Goal: Contribute content

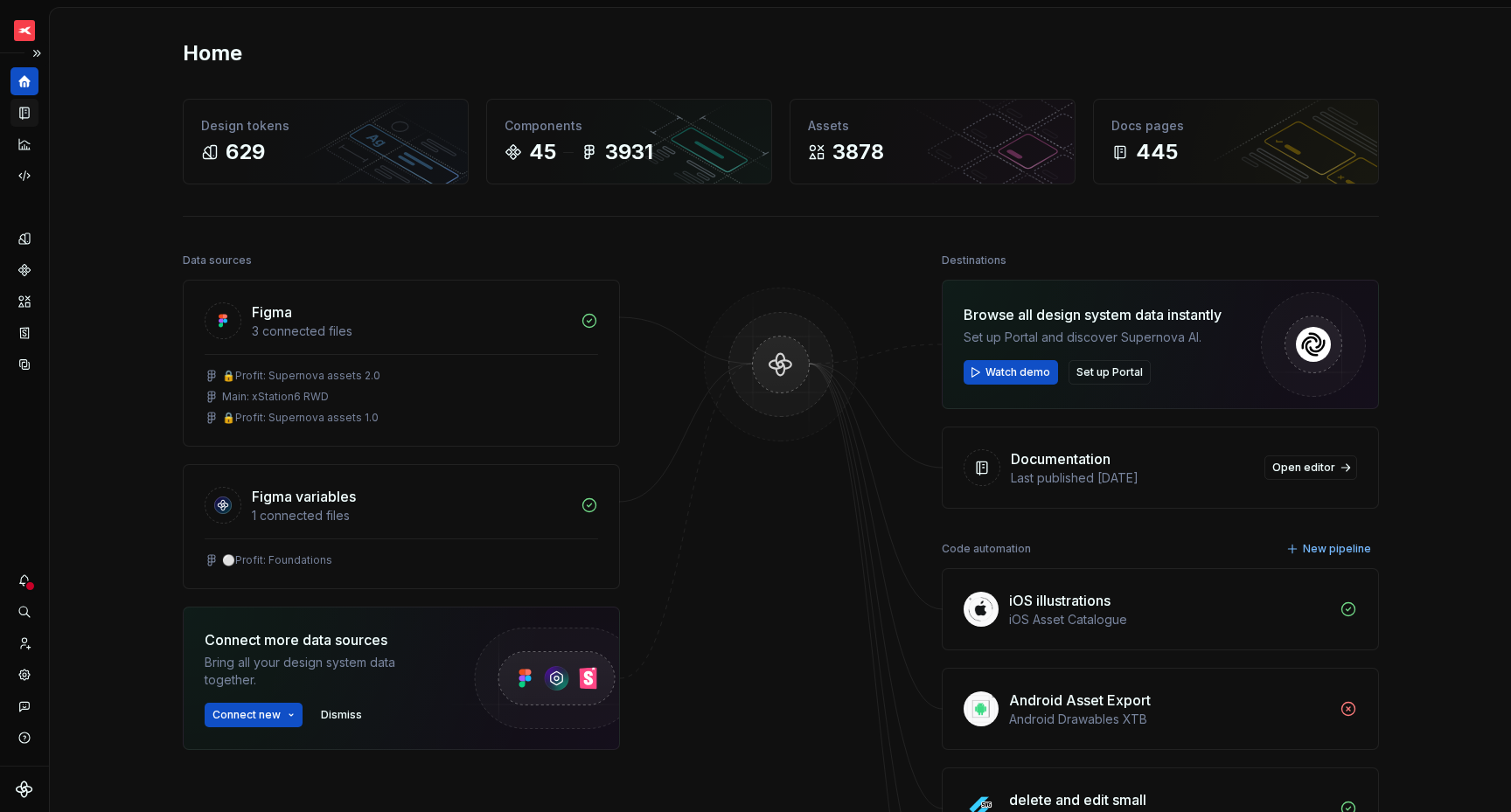
click at [29, 113] on icon "Documentation" at bounding box center [24, 113] width 8 height 11
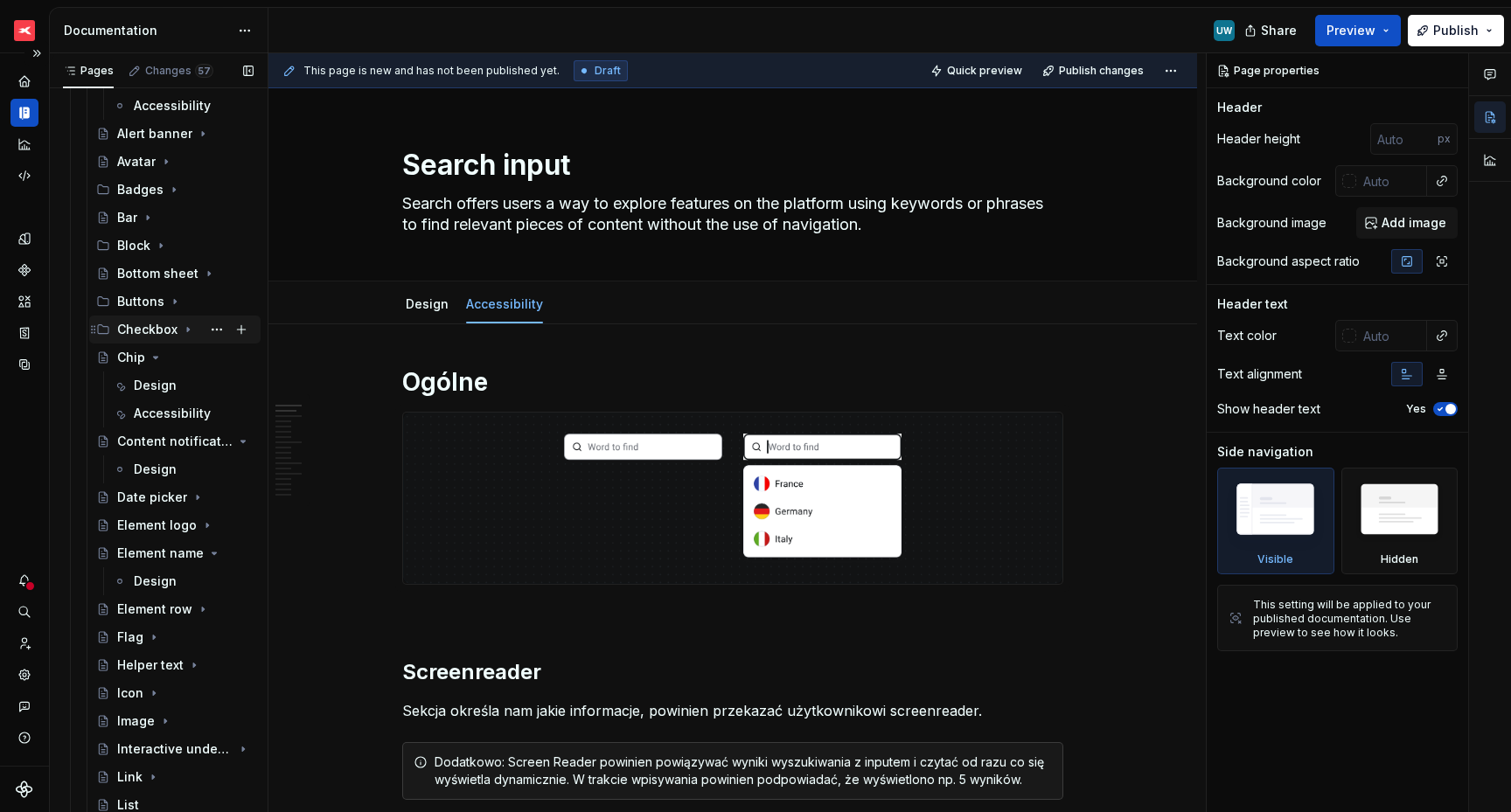
scroll to position [1146, 0]
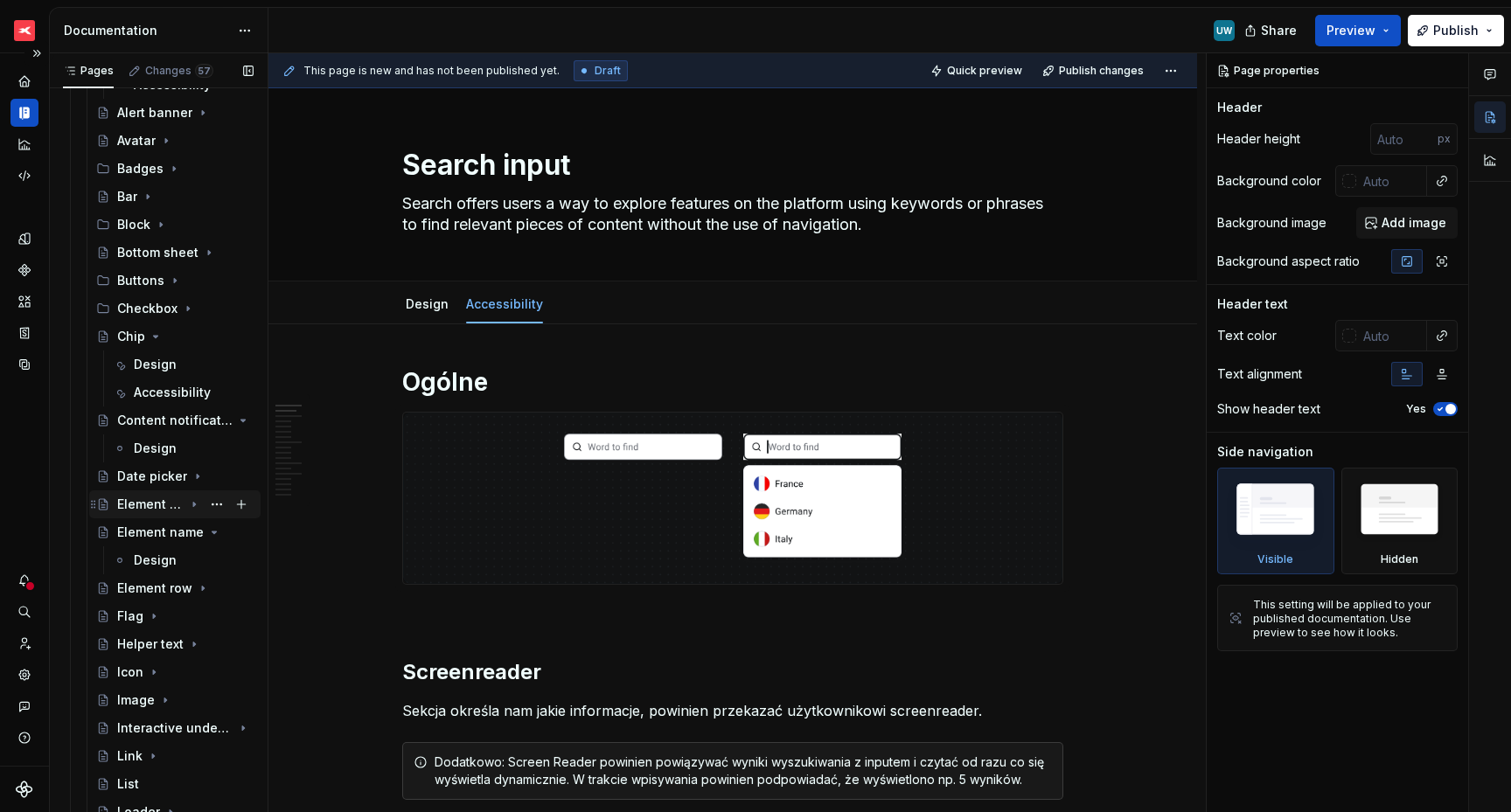
click at [147, 513] on div "Element logo" at bounding box center [185, 504] width 136 height 24
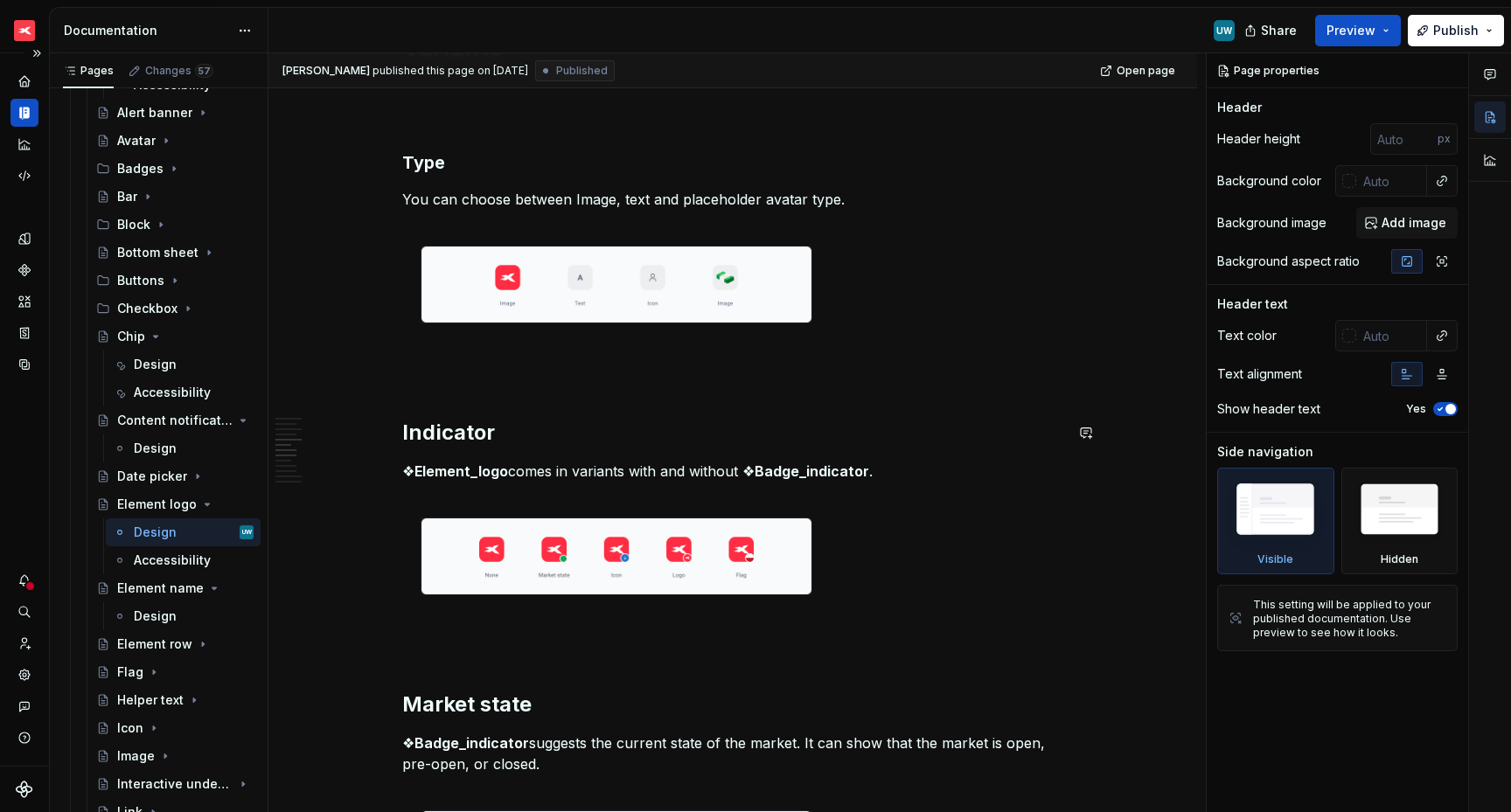
scroll to position [1146, 0]
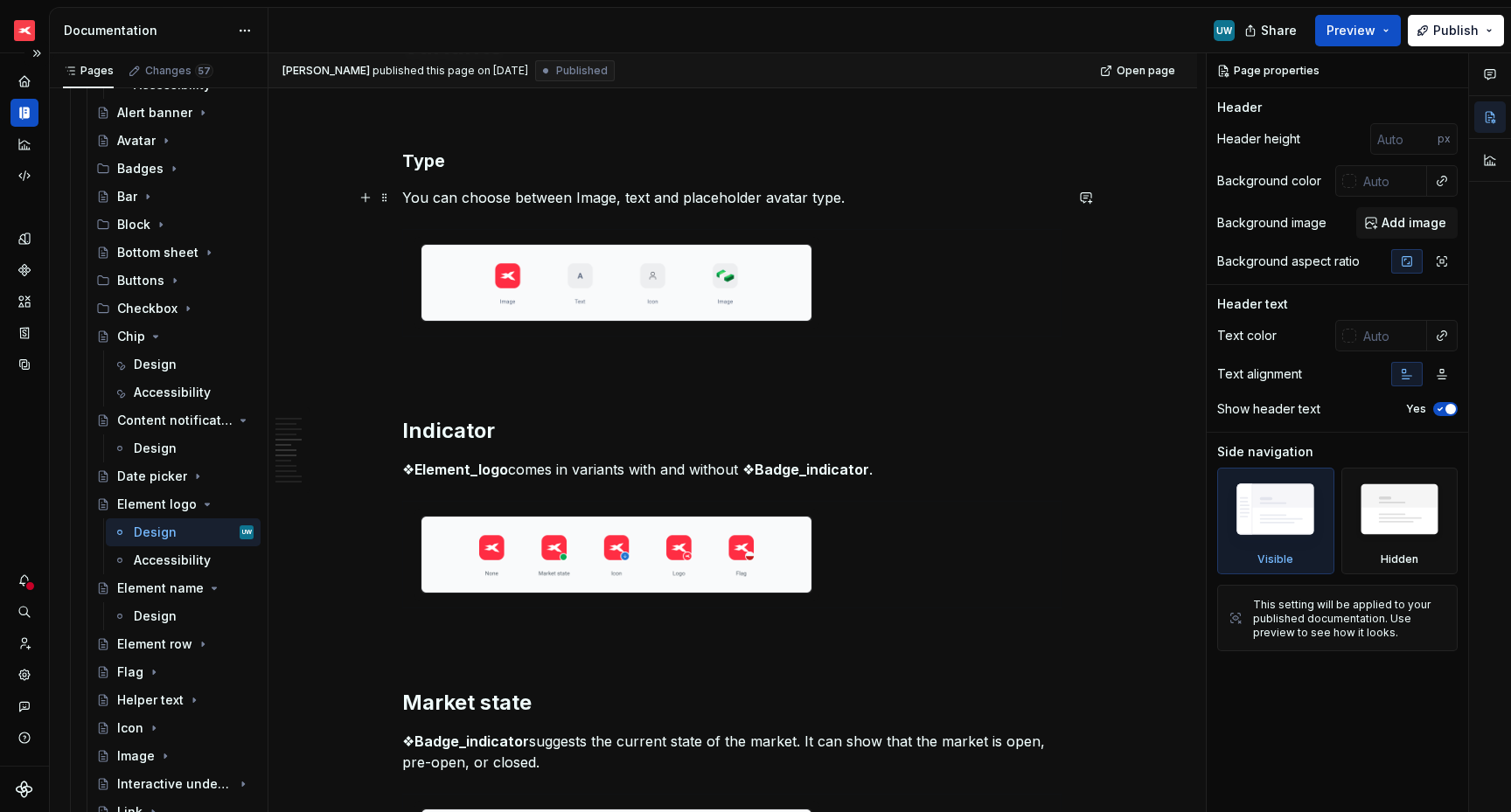
type textarea "*"
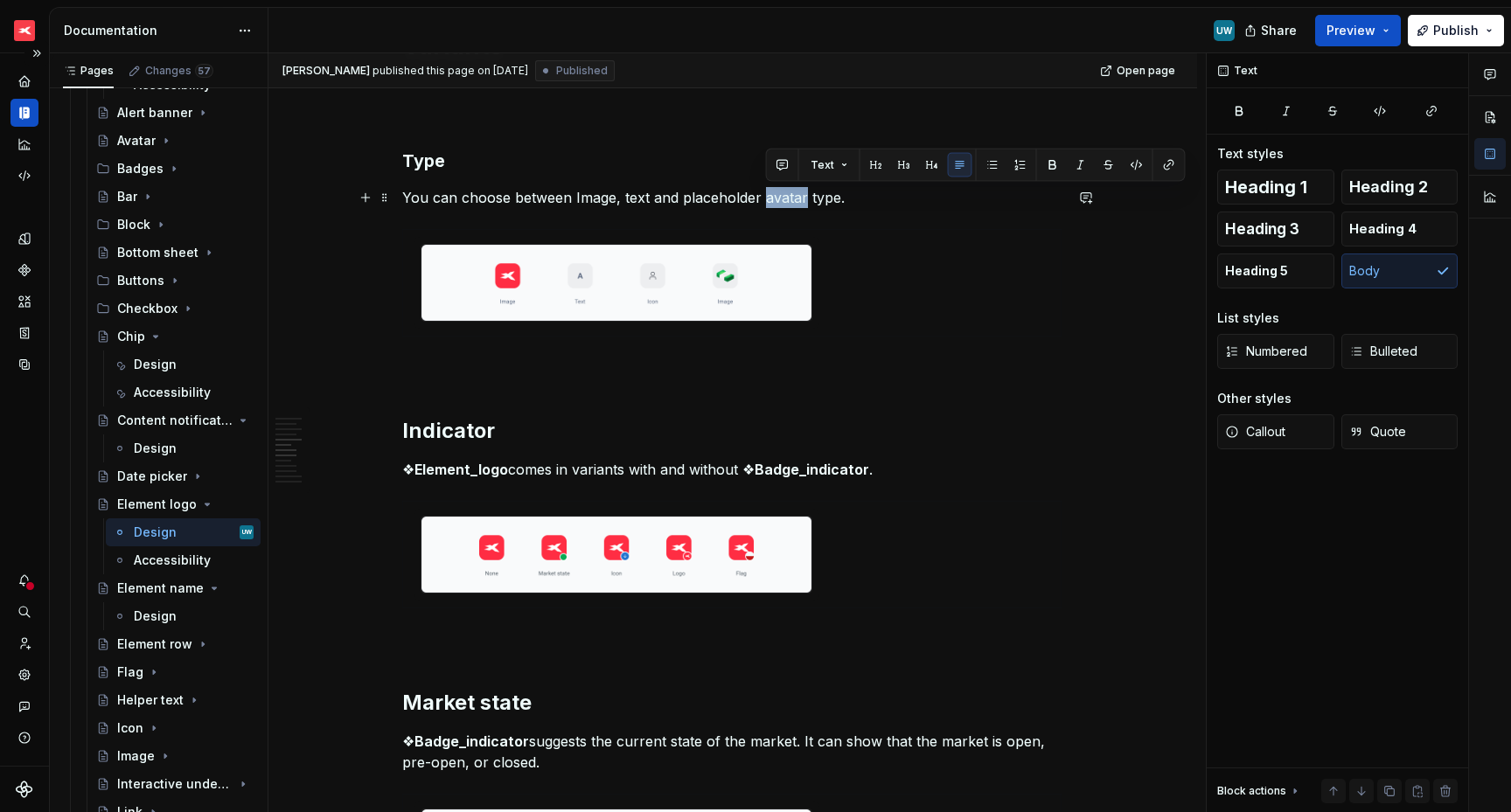
drag, startPoint x: 767, startPoint y: 195, endPoint x: 806, endPoint y: 196, distance: 39.0
click at [806, 196] on p "You can choose between Image, text and placeholder avatar type." at bounding box center [733, 197] width 661 height 21
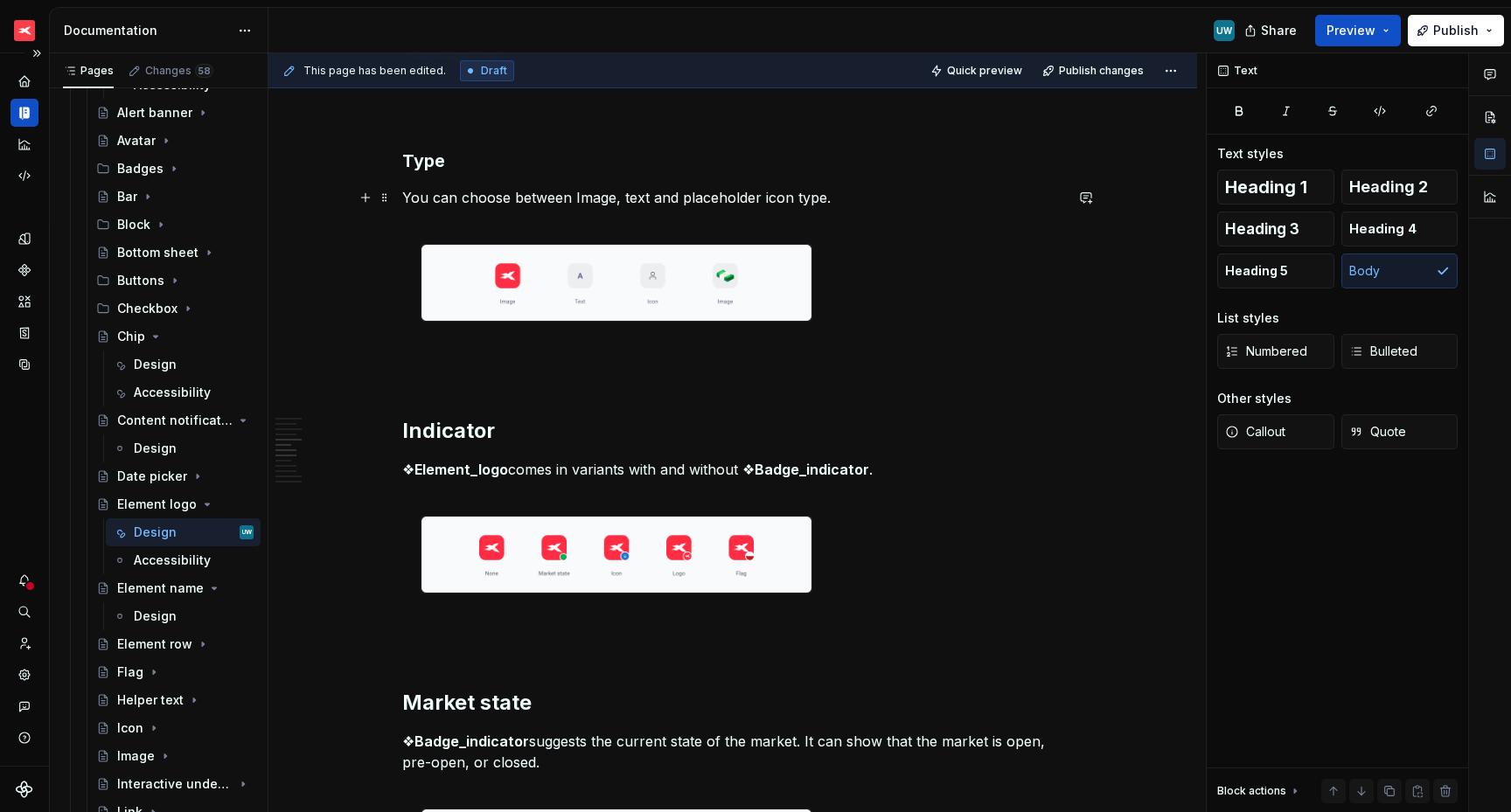
click at [652, 193] on p "You can choose between Image, text and placeholder icon type." at bounding box center [733, 197] width 661 height 21
click at [1108, 76] on span "Publish changes" at bounding box center [1101, 70] width 85 height 14
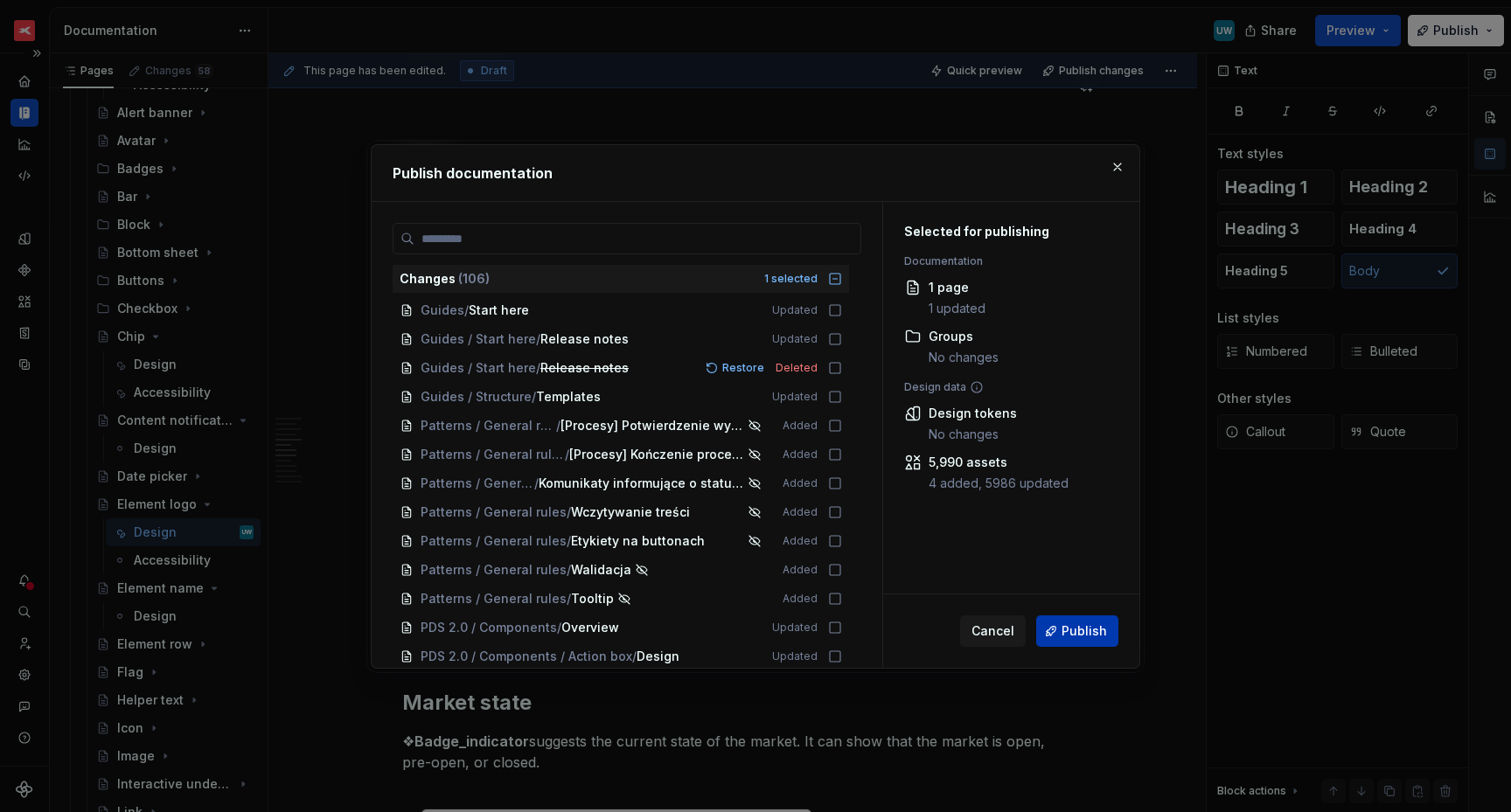
click at [1078, 632] on span "Publish" at bounding box center [1084, 631] width 46 height 18
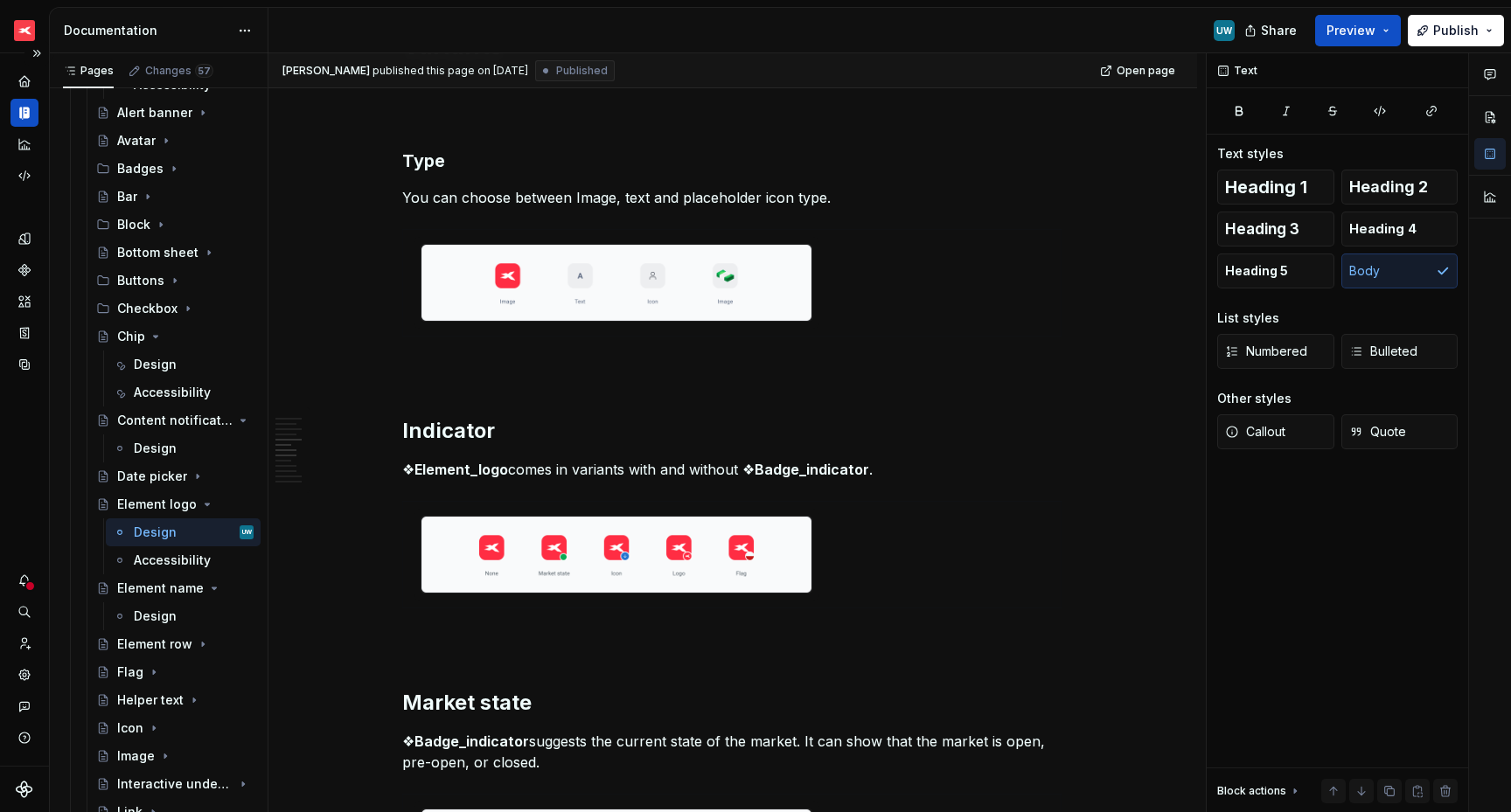
type textarea "*"
